Goal: Information Seeking & Learning: Find contact information

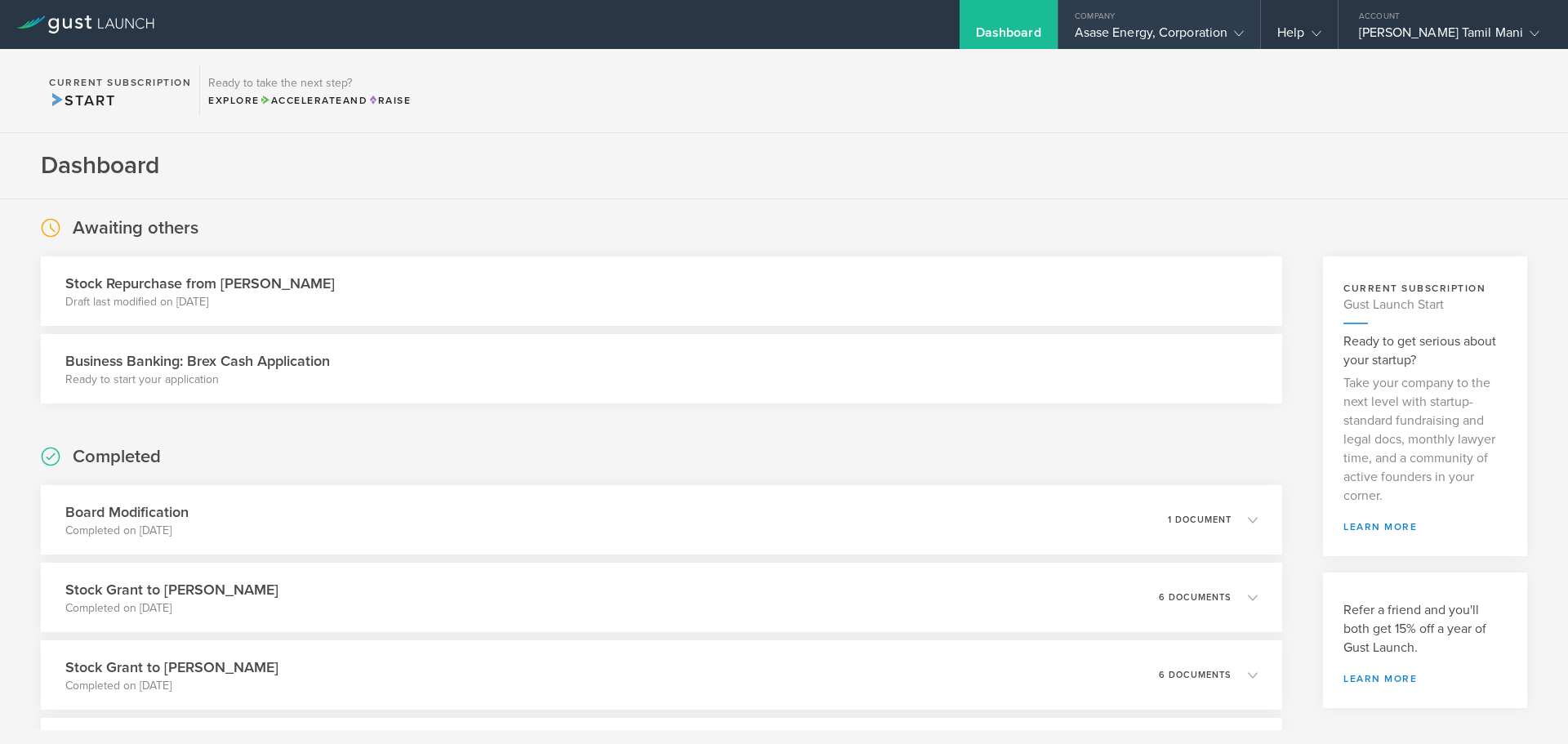
click at [1224, 41] on div "Asase Energy, Corporation" at bounding box center [1160, 37] width 170 height 25
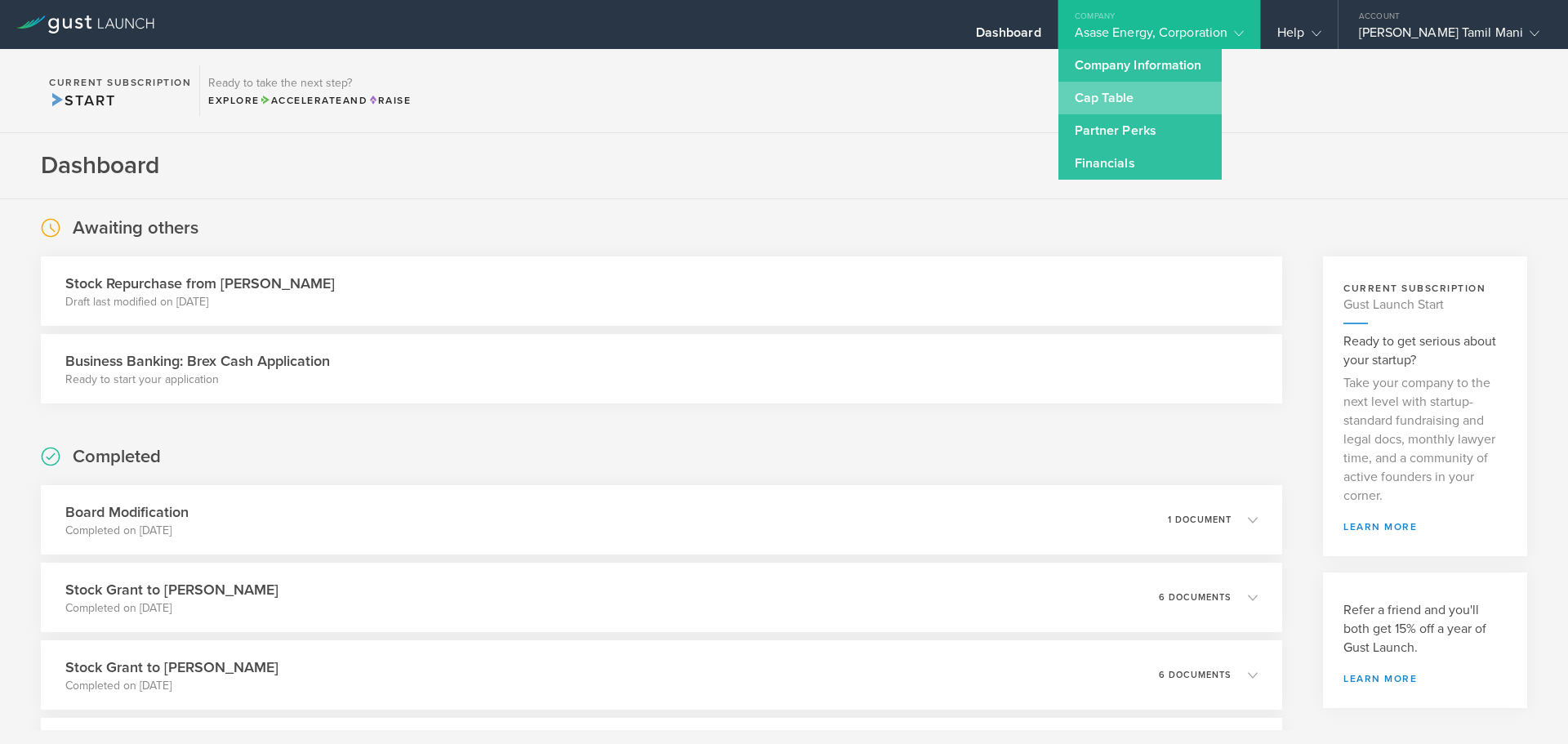
click at [1144, 101] on link "Cap Table" at bounding box center [1140, 97] width 164 height 33
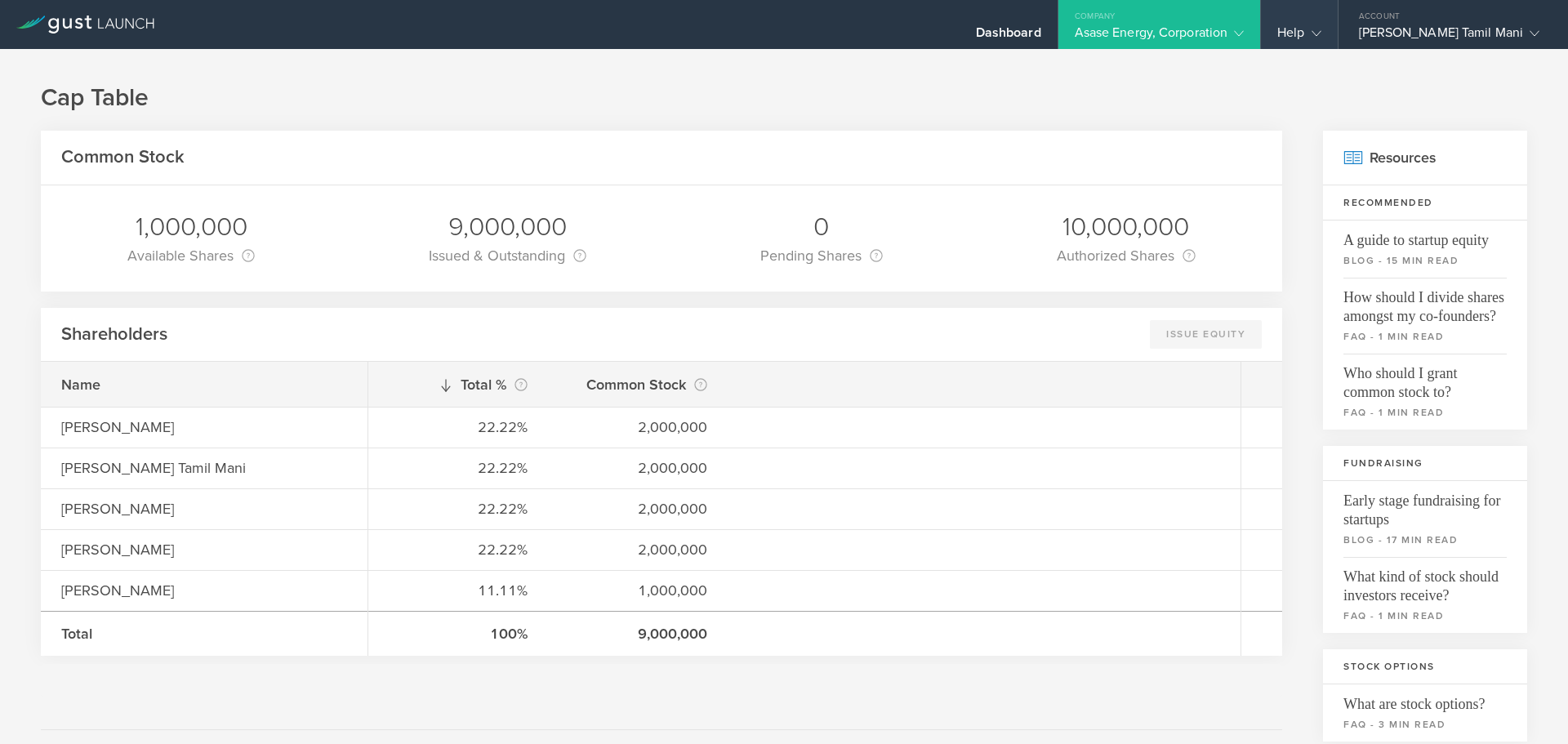
click at [1337, 28] on div "Help" at bounding box center [1299, 24] width 76 height 49
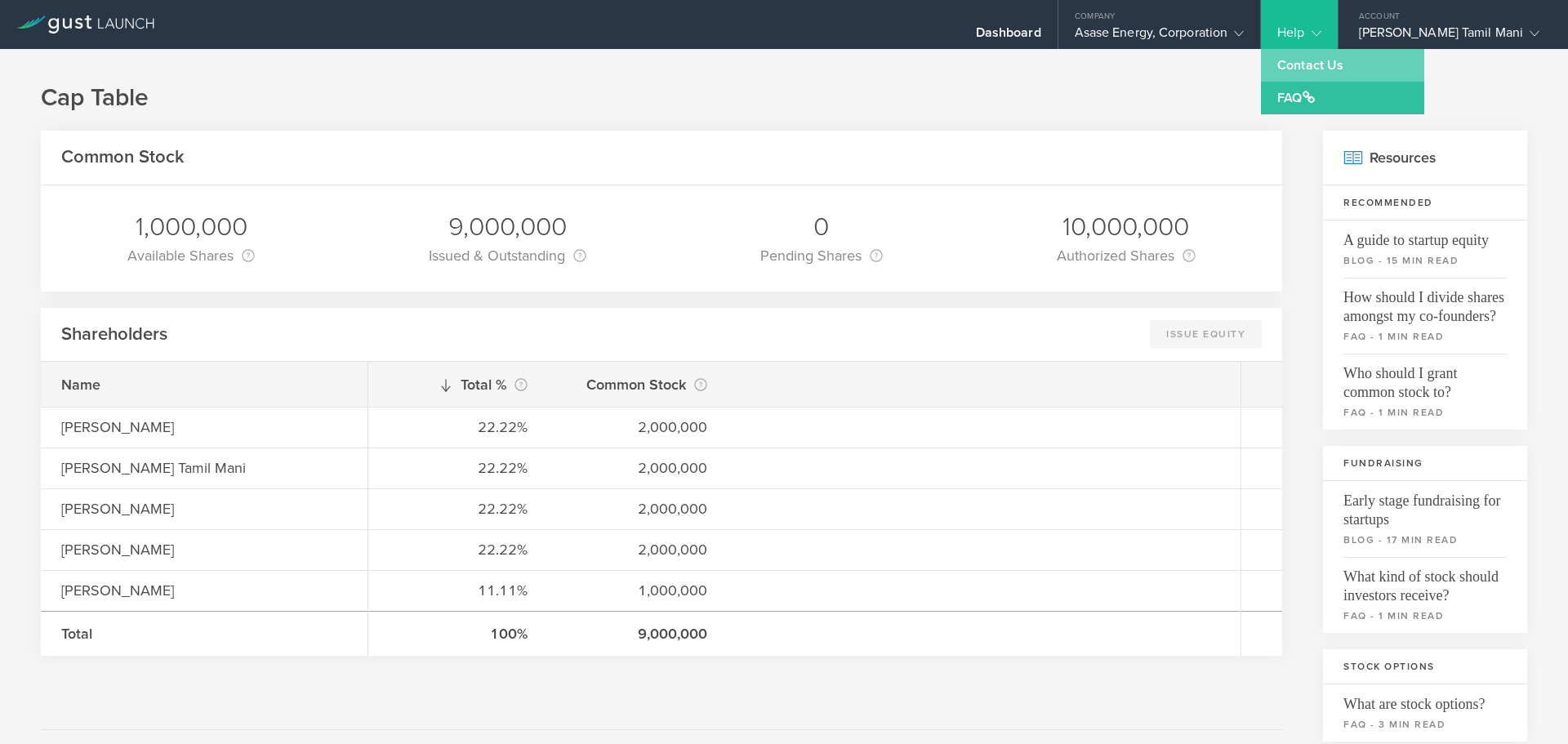
click at [1356, 60] on link "Contact Us" at bounding box center [1342, 65] width 164 height 33
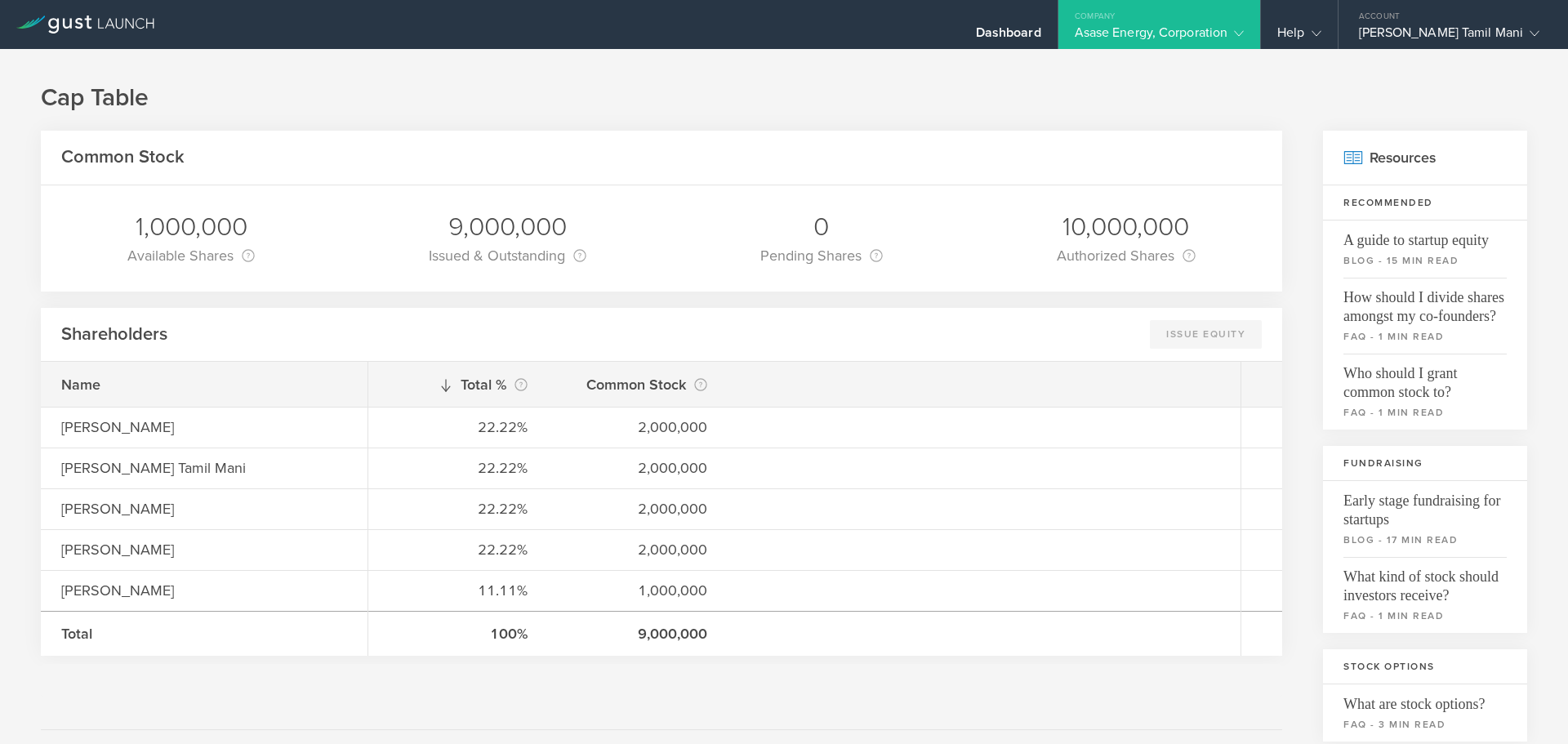
click at [1131, 87] on h1 "Cap Table" at bounding box center [784, 97] width 1487 height 33
click at [1322, 26] on gust-icon at bounding box center [1313, 33] width 16 height 16
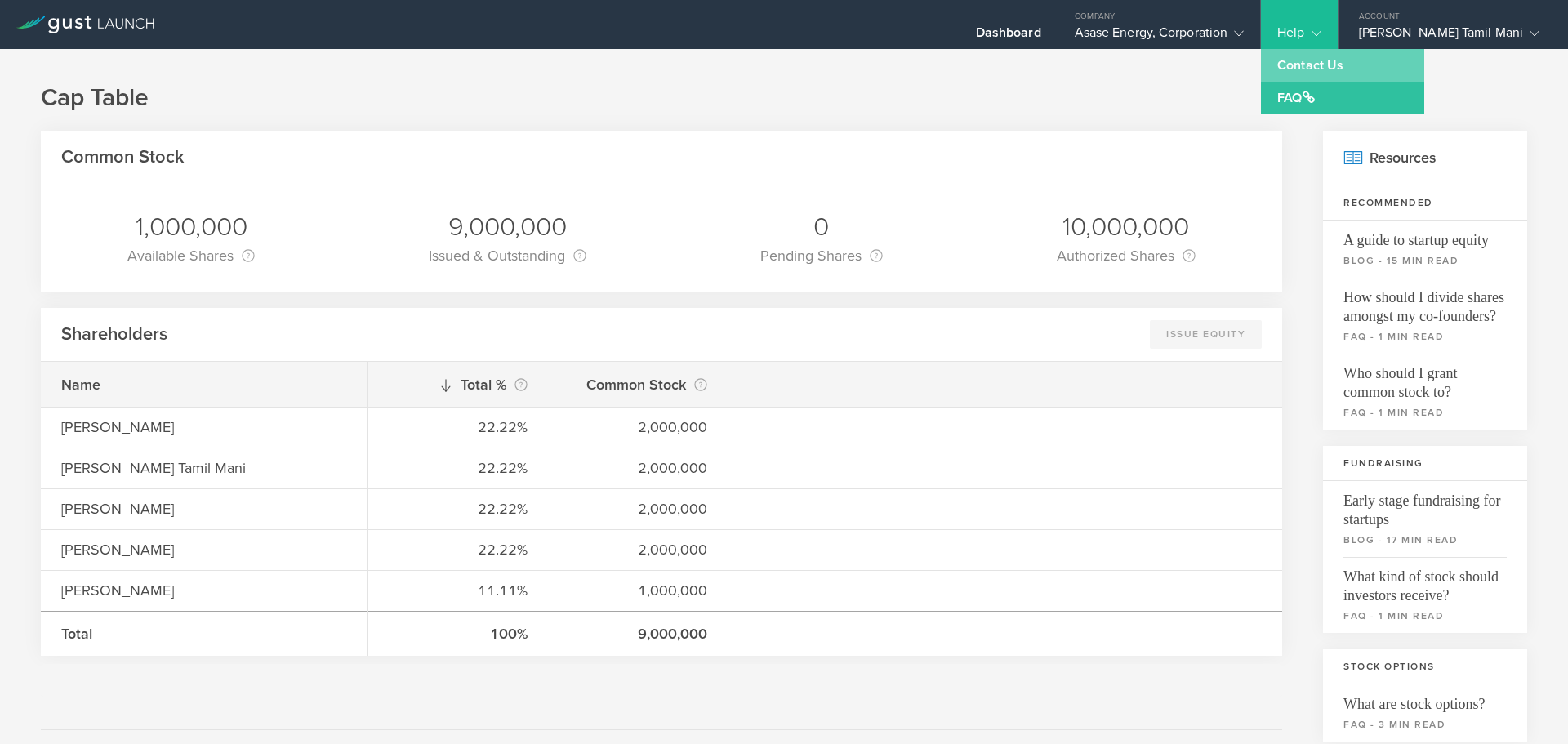
click at [1331, 74] on link "Contact Us" at bounding box center [1342, 65] width 164 height 33
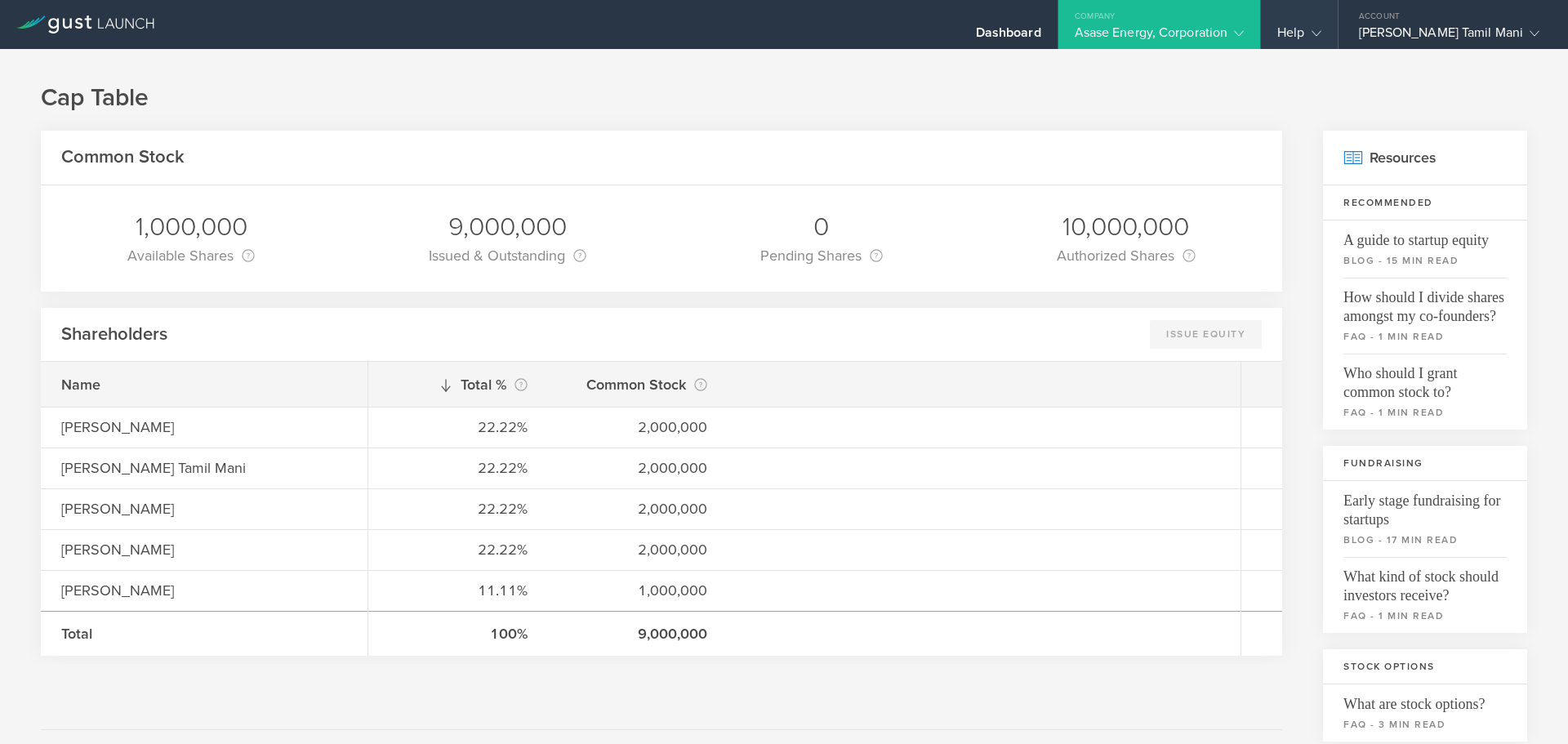
click at [1322, 37] on icon at bounding box center [1317, 33] width 10 height 10
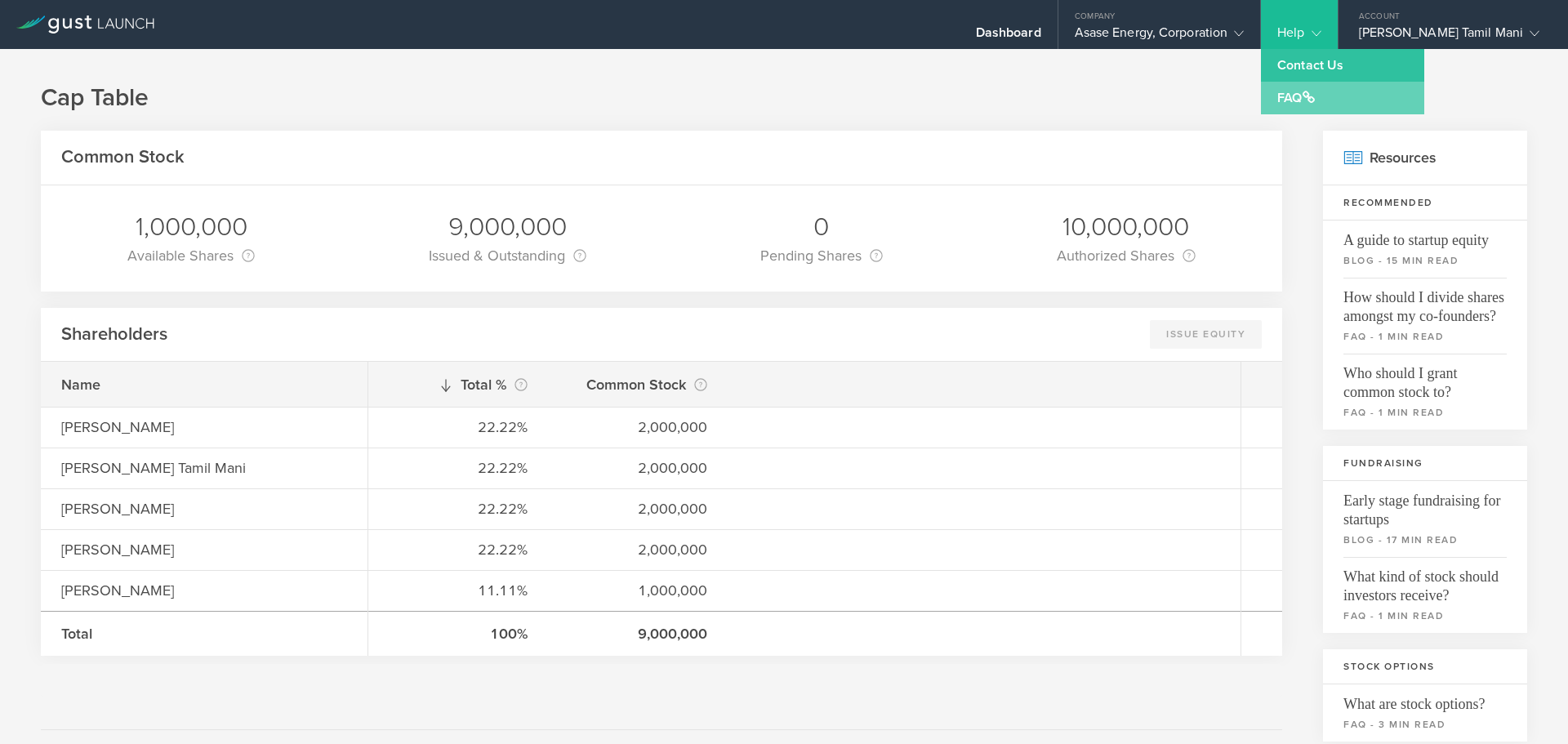
click at [1329, 89] on link "FAQ" at bounding box center [1342, 97] width 164 height 33
